Goal: Transaction & Acquisition: Purchase product/service

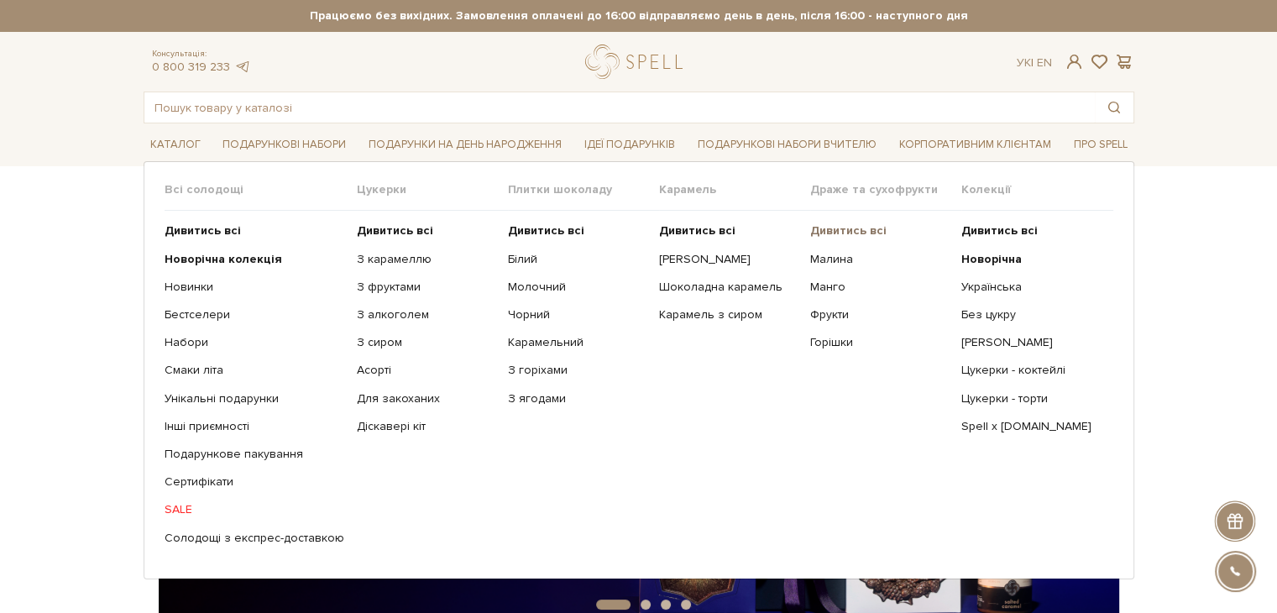
click at [837, 233] on b "Дивитись всі" at bounding box center [848, 230] width 76 height 14
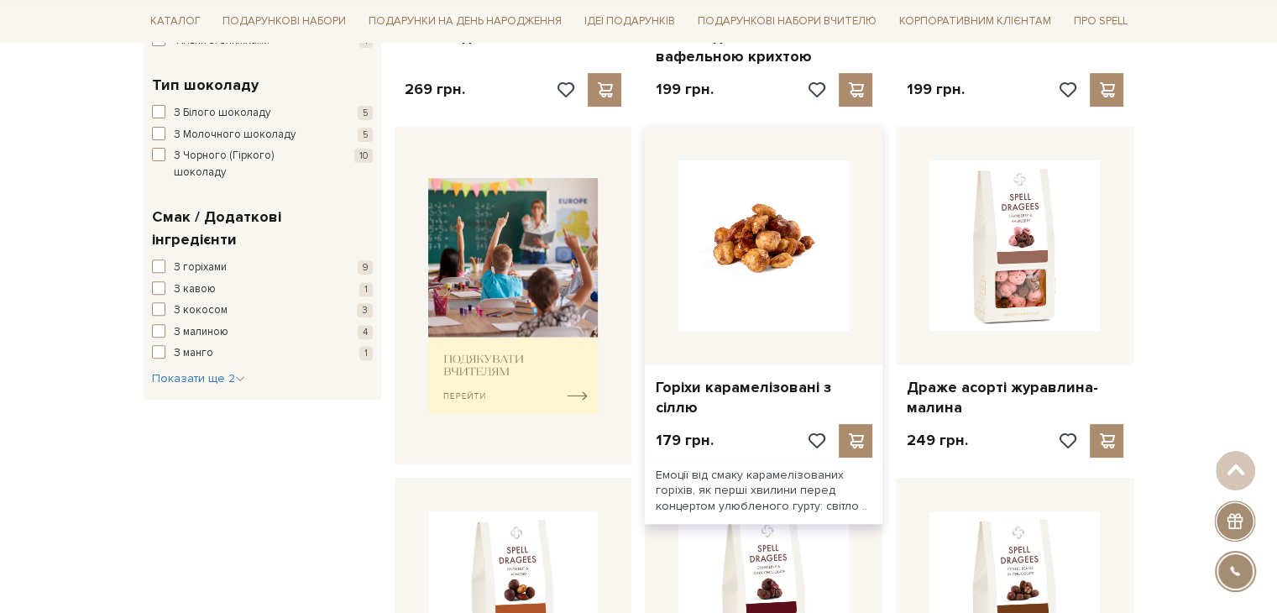
scroll to position [671, 0]
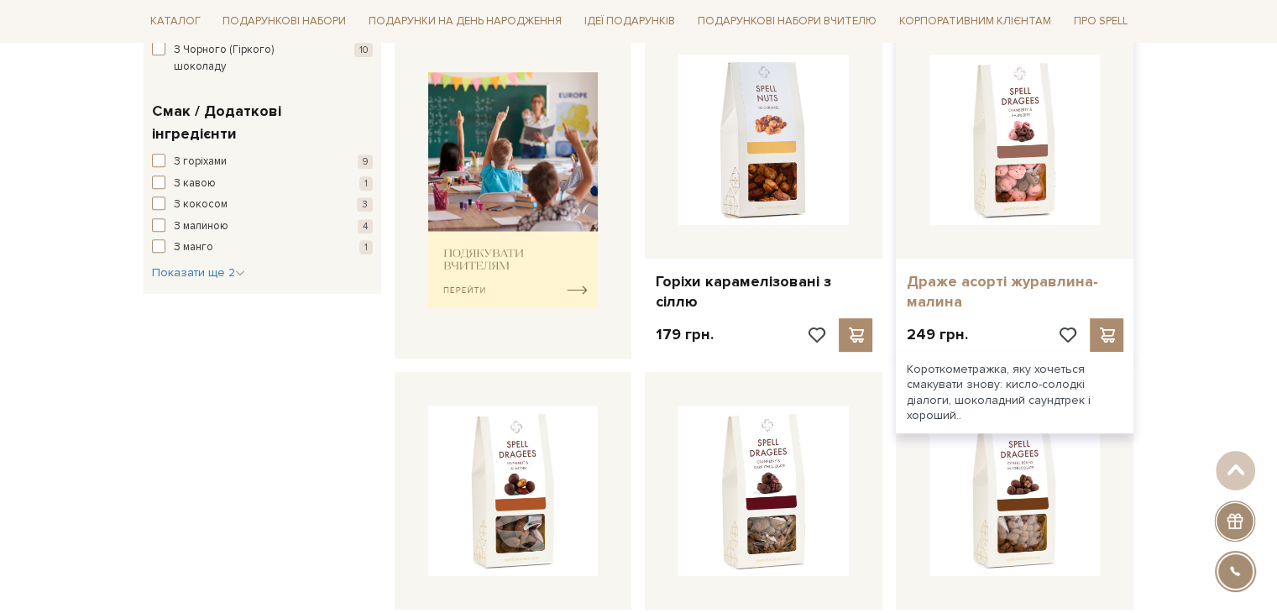
click at [937, 290] on link "Драже асорті журавлина-малина" at bounding box center [1014, 291] width 217 height 39
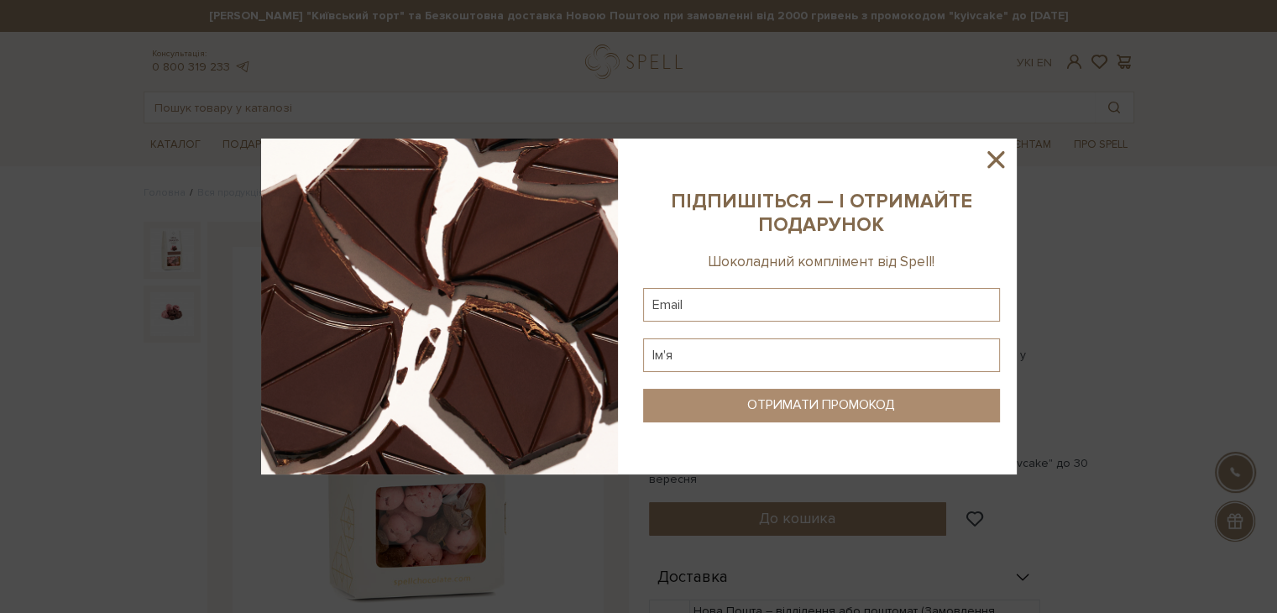
click at [989, 141] on sys-column-static at bounding box center [821, 306] width 390 height 336
click at [1001, 155] on icon at bounding box center [995, 159] width 29 height 29
